Goal: Information Seeking & Learning: Learn about a topic

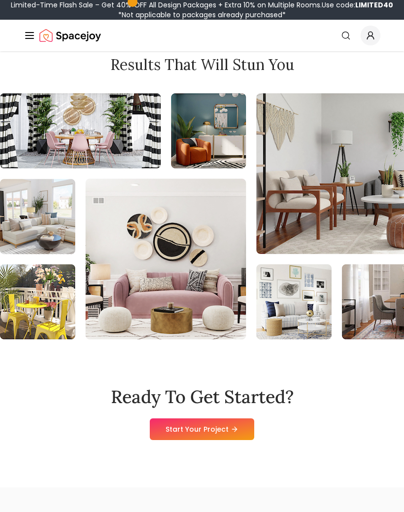
scroll to position [3185, 0]
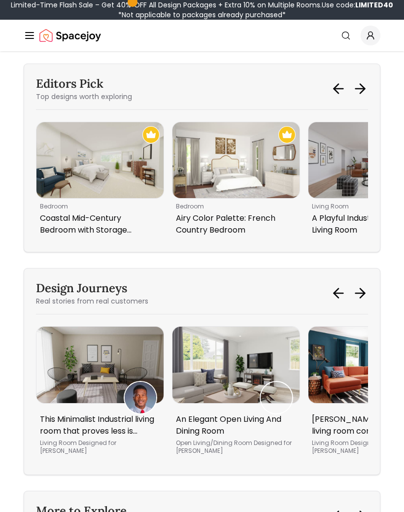
scroll to position [1461, 0]
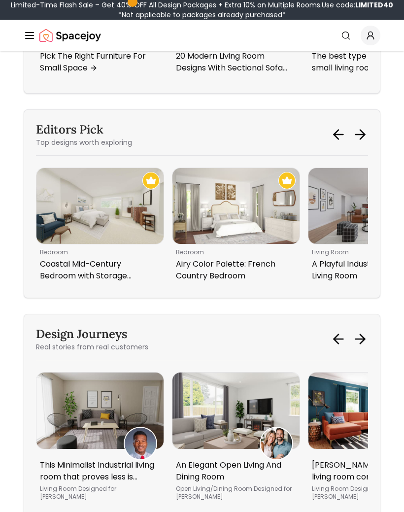
click at [360, 142] on icon at bounding box center [360, 135] width 16 height 16
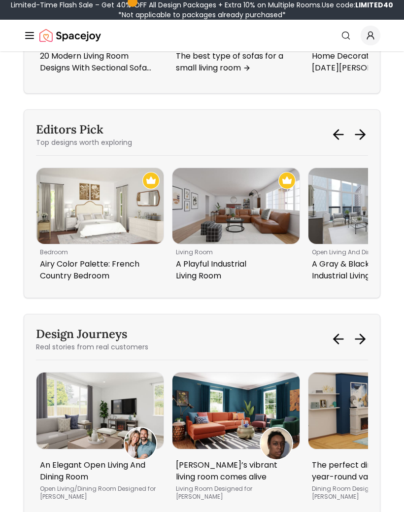
click at [365, 142] on icon at bounding box center [360, 135] width 16 height 16
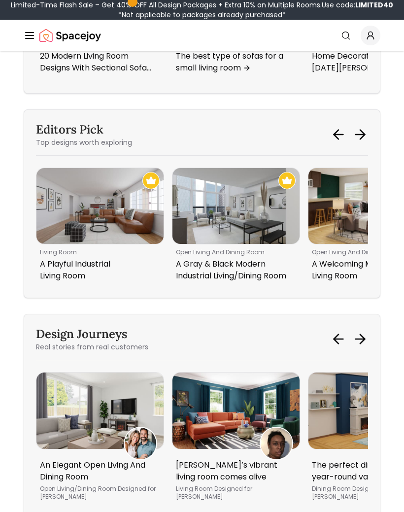
click at [360, 142] on icon at bounding box center [360, 135] width 16 height 16
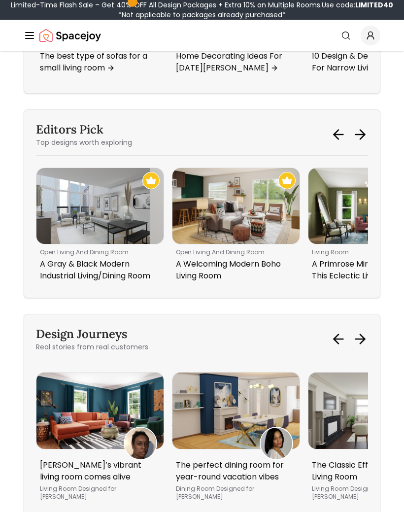
click at [363, 142] on icon at bounding box center [360, 135] width 16 height 16
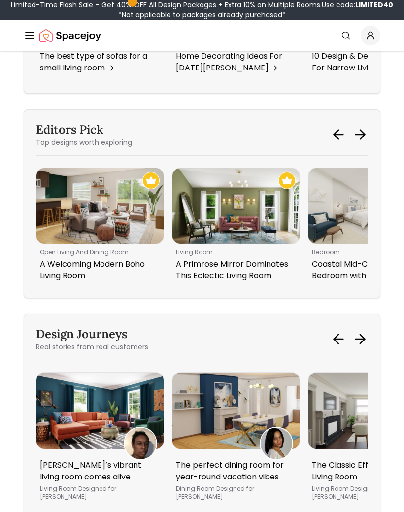
click at [360, 139] on icon at bounding box center [362, 134] width 4 height 9
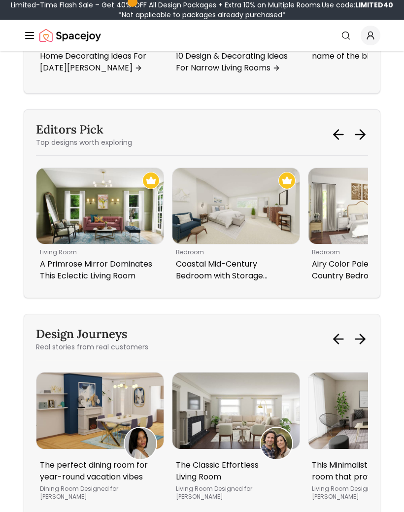
click at [358, 142] on icon at bounding box center [360, 135] width 16 height 16
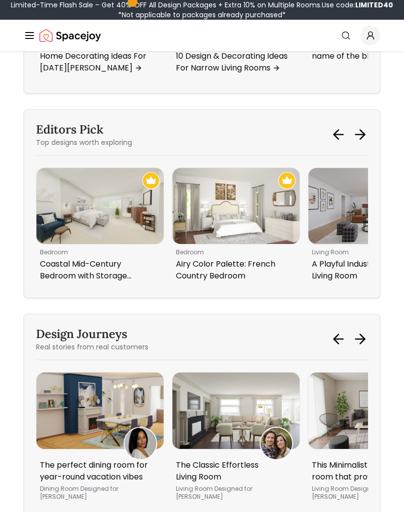
click at [358, 134] on icon at bounding box center [360, 134] width 9 height 0
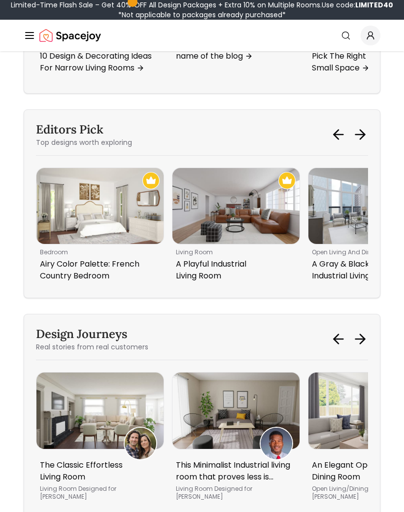
click at [357, 142] on icon at bounding box center [360, 135] width 16 height 16
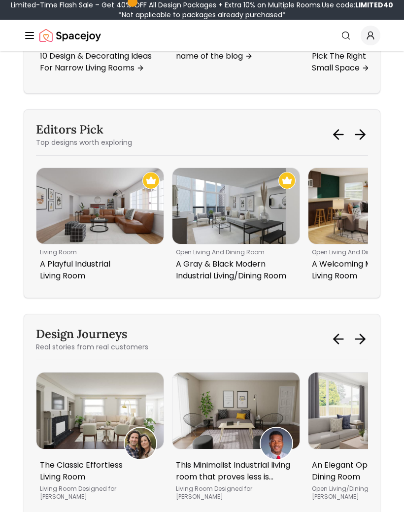
click at [353, 142] on icon at bounding box center [360, 135] width 16 height 16
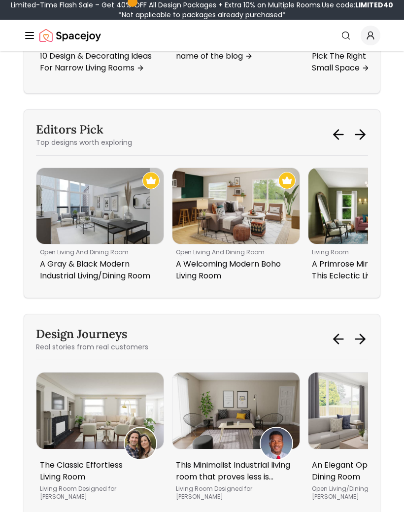
click at [352, 142] on icon at bounding box center [360, 135] width 16 height 16
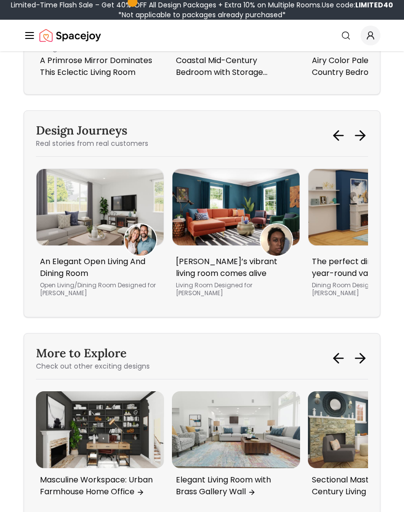
scroll to position [1665, 0]
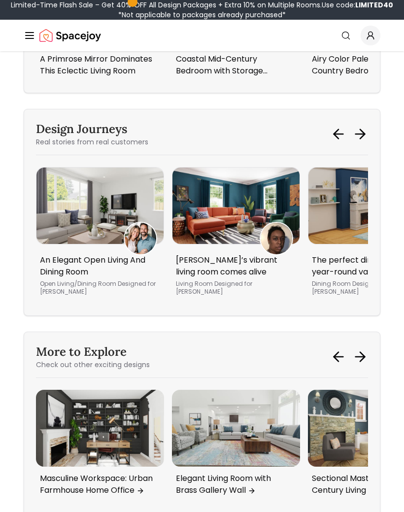
click at [355, 142] on icon at bounding box center [360, 135] width 16 height 16
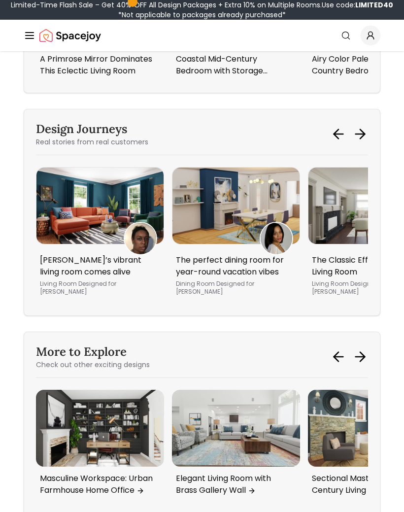
scroll to position [1666, 0]
click at [354, 178] on div "Design Journeys Real stories from real customers This Minimalist Industrial liv…" at bounding box center [202, 212] width 357 height 207
click at [359, 142] on icon at bounding box center [360, 134] width 16 height 16
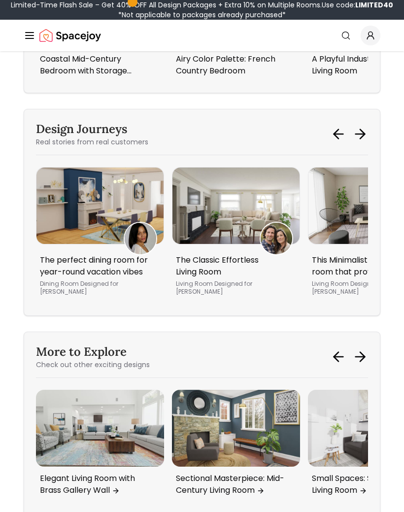
click at [352, 147] on div "Design Journeys Real stories from real customers" at bounding box center [202, 134] width 332 height 26
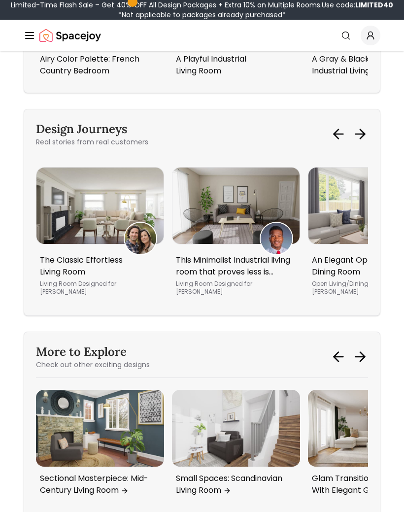
click at [353, 142] on icon at bounding box center [360, 134] width 16 height 16
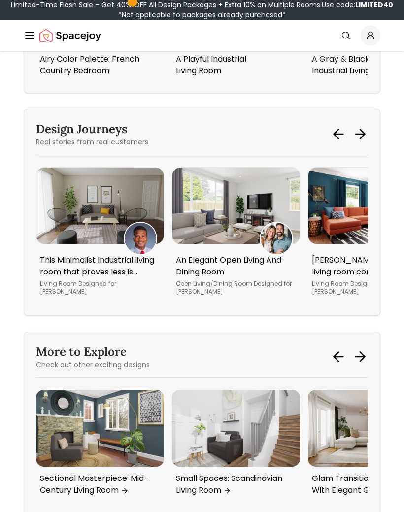
click at [353, 142] on icon at bounding box center [360, 134] width 16 height 16
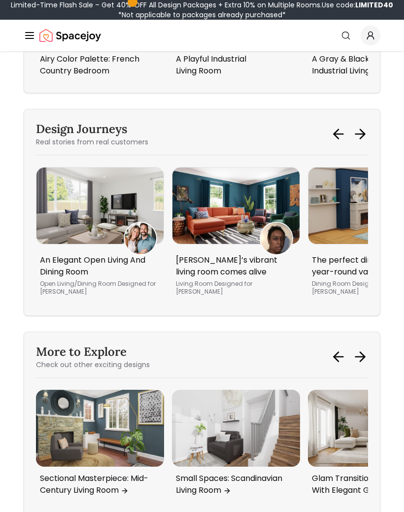
click at [353, 142] on icon at bounding box center [360, 134] width 16 height 16
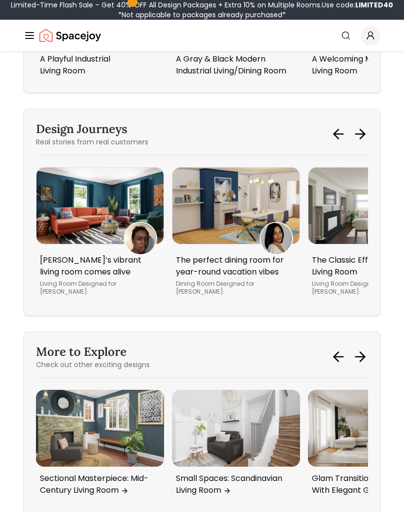
click at [363, 139] on icon at bounding box center [362, 134] width 4 height 9
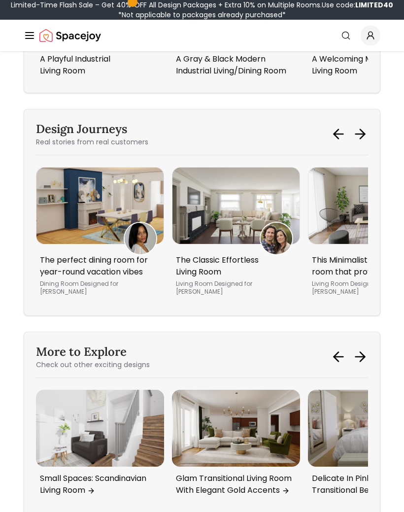
click at [359, 142] on icon at bounding box center [360, 134] width 16 height 16
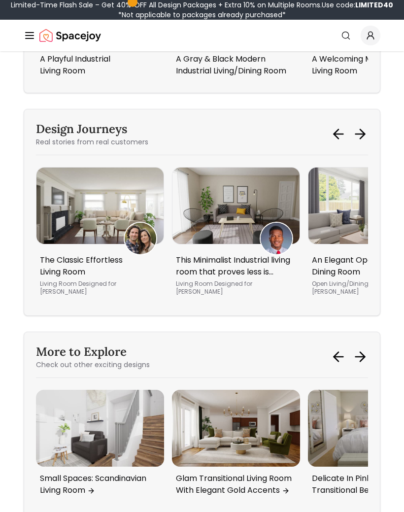
click at [356, 142] on icon at bounding box center [360, 134] width 16 height 16
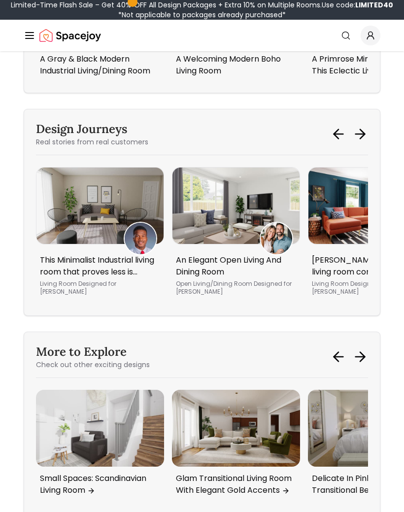
click at [351, 178] on div "Design Journeys Real stories from real customers The perfect dining room for ye…" at bounding box center [202, 212] width 357 height 207
